Goal: Transaction & Acquisition: Download file/media

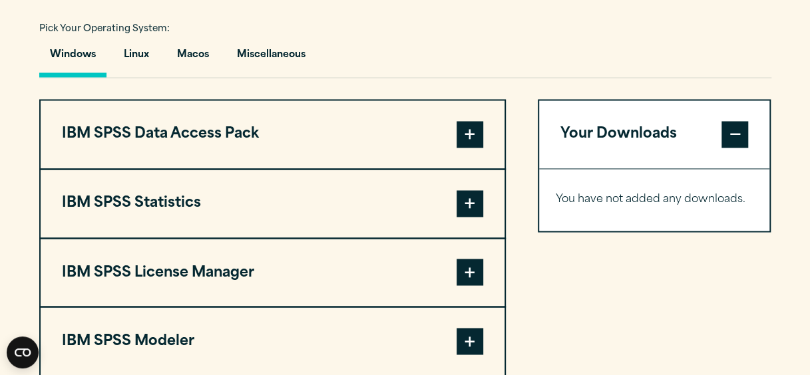
scroll to position [982, 0]
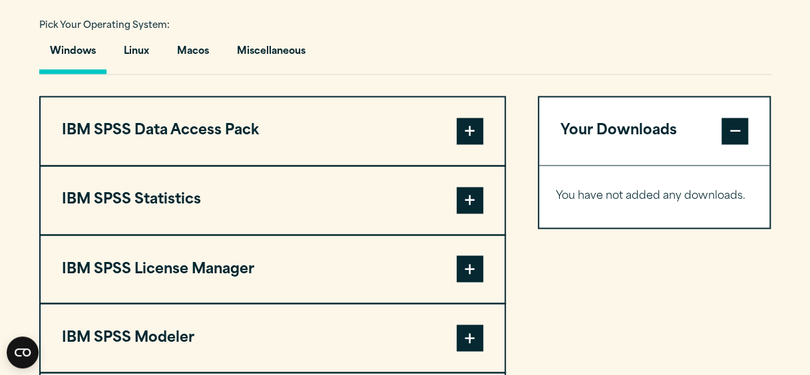
click at [475, 133] on span at bounding box center [469, 131] width 27 height 27
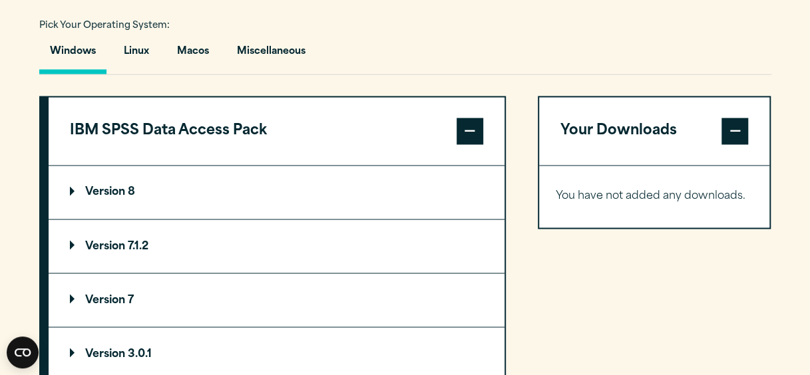
click at [475, 133] on span at bounding box center [469, 131] width 27 height 27
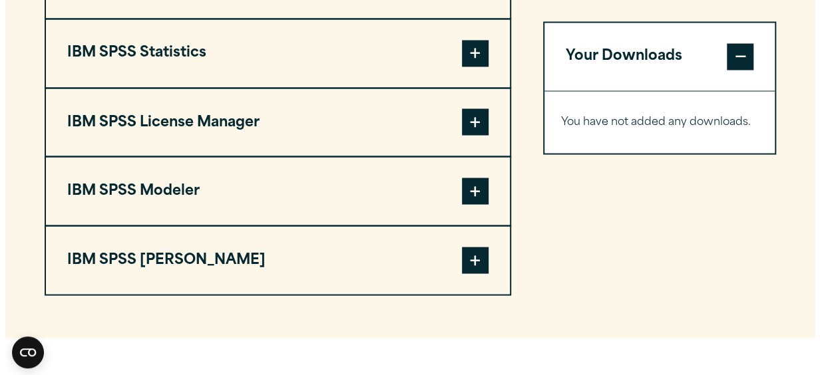
scroll to position [1135, 0]
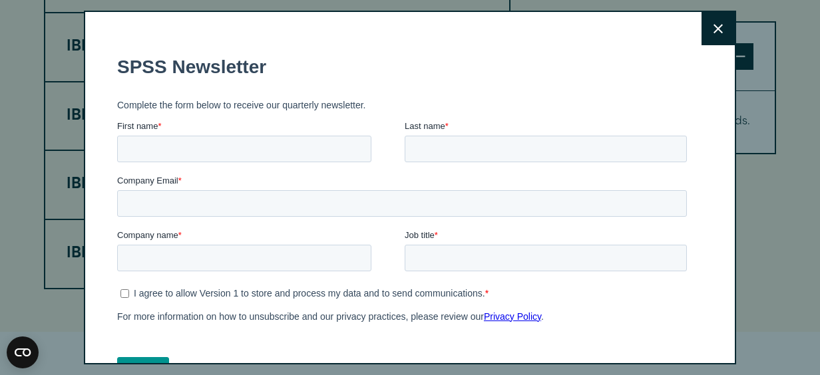
drag, startPoint x: 815, startPoint y: 166, endPoint x: 848, endPoint y: 166, distance: 33.3
click at [809, 166] on html "Consent Details [#IABV2SETTINGS#] About This website uses cookies We use cookie…" at bounding box center [410, 131] width 820 height 2533
click at [702, 33] on button "Close" at bounding box center [717, 28] width 33 height 33
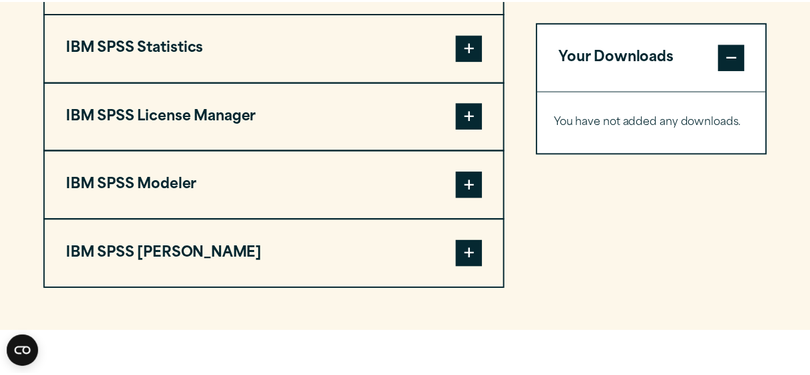
scroll to position [1078, 0]
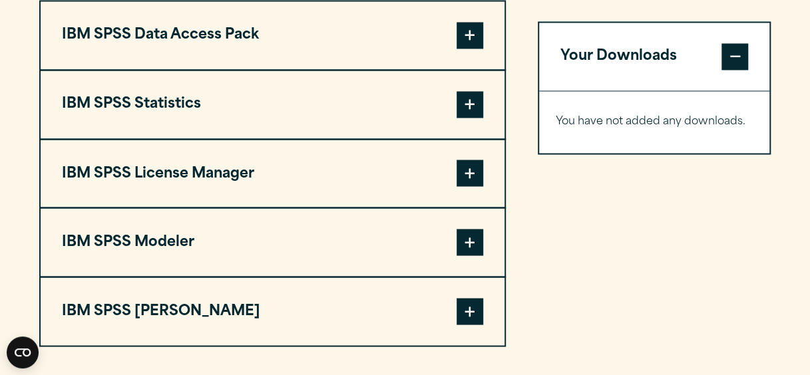
click at [468, 37] on span at bounding box center [469, 35] width 27 height 27
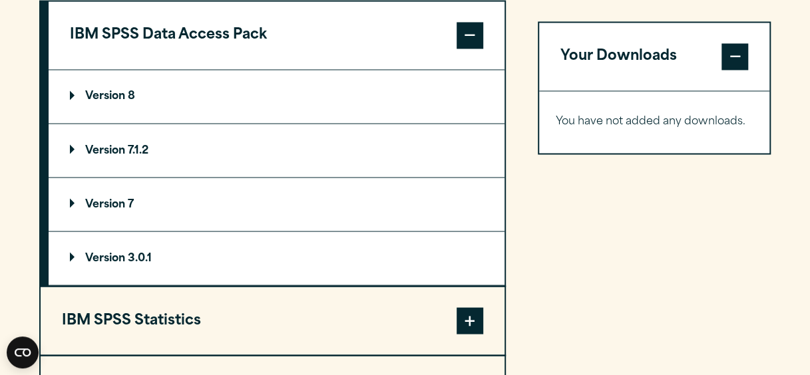
click at [468, 37] on span at bounding box center [469, 35] width 27 height 27
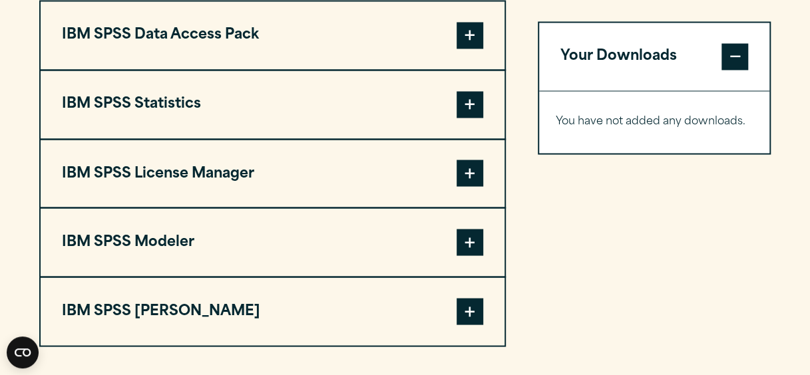
click at [472, 101] on span at bounding box center [469, 104] width 27 height 27
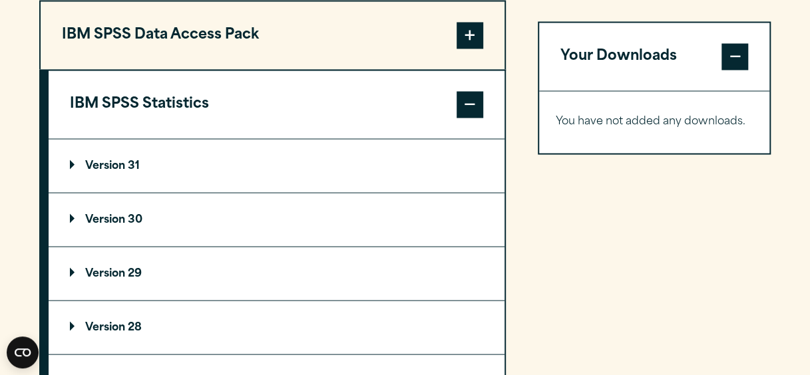
click at [122, 218] on p "Version 30" at bounding box center [106, 219] width 73 height 11
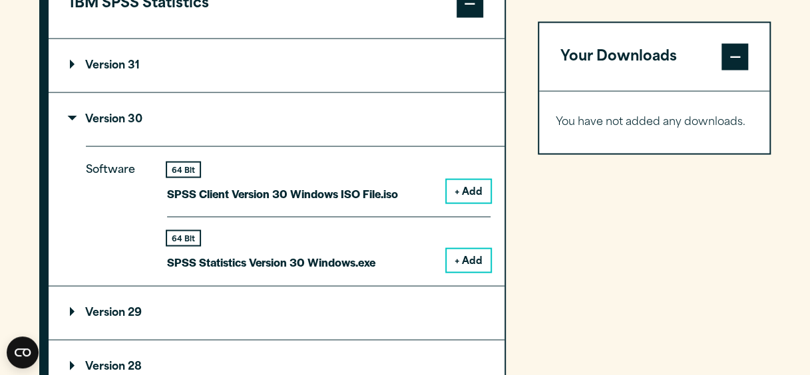
scroll to position [1182, 0]
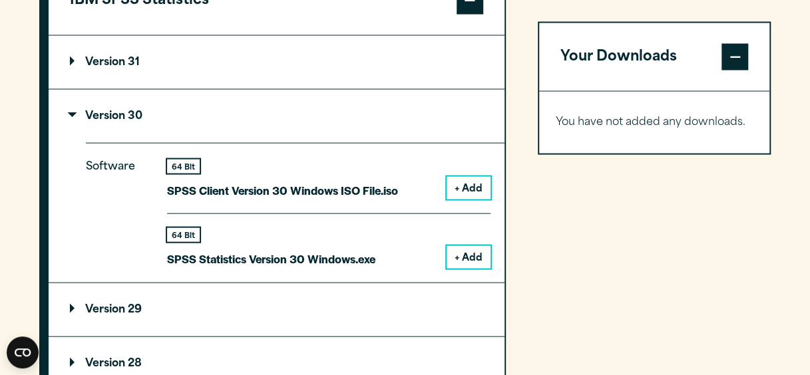
click at [465, 250] on button "+ Add" at bounding box center [468, 256] width 44 height 23
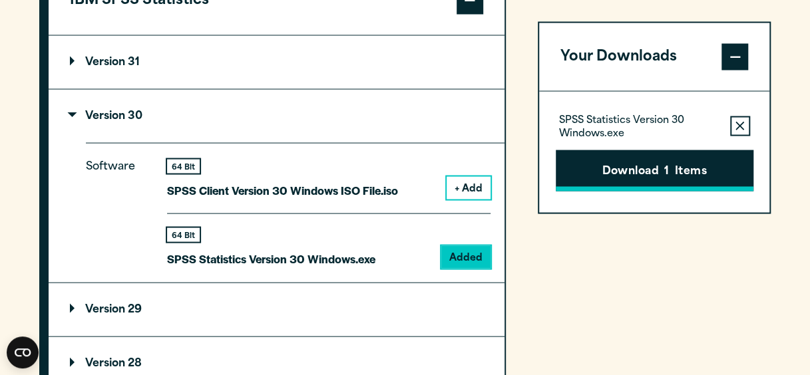
click at [615, 173] on button "Download 1 Items" at bounding box center [655, 170] width 198 height 41
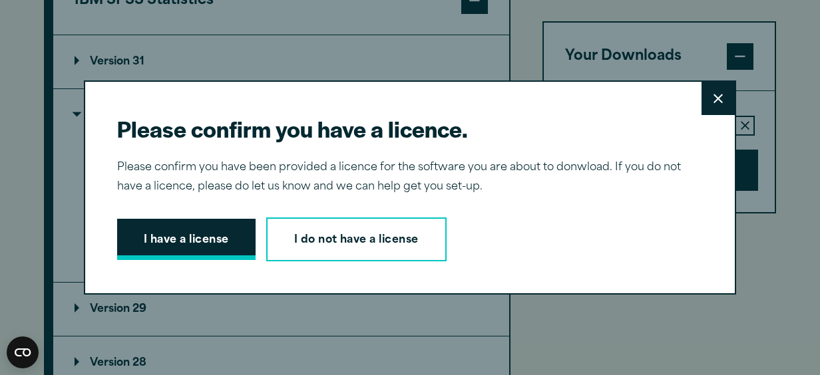
click at [156, 230] on button "I have a license" at bounding box center [186, 239] width 138 height 41
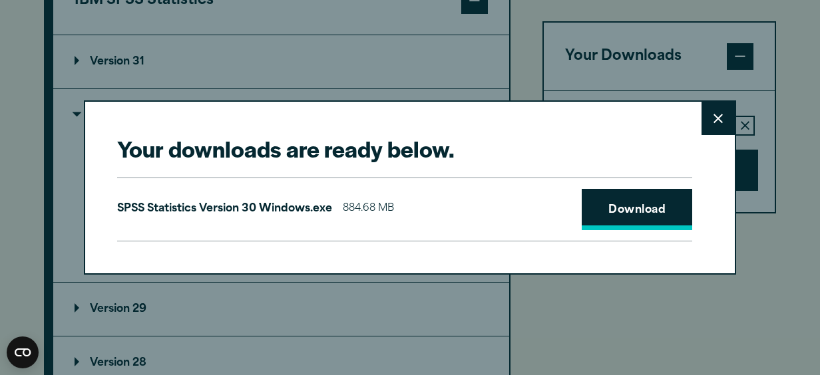
click at [630, 204] on link "Download" at bounding box center [636, 209] width 110 height 41
click at [723, 112] on button "Close" at bounding box center [717, 118] width 33 height 33
